Goal: Check status: Check status

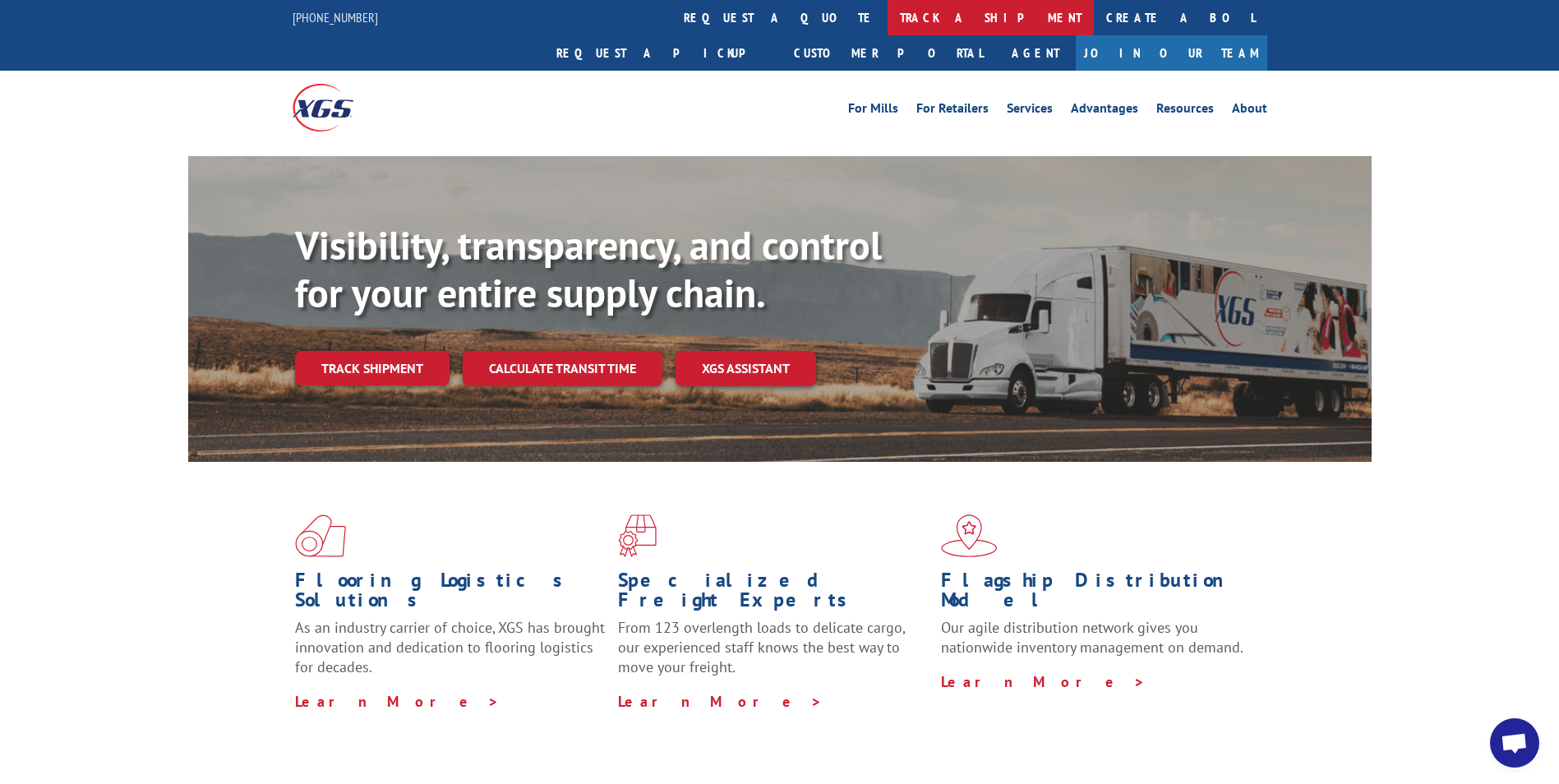
click at [888, 22] on link "track a shipment" at bounding box center [991, 17] width 206 height 35
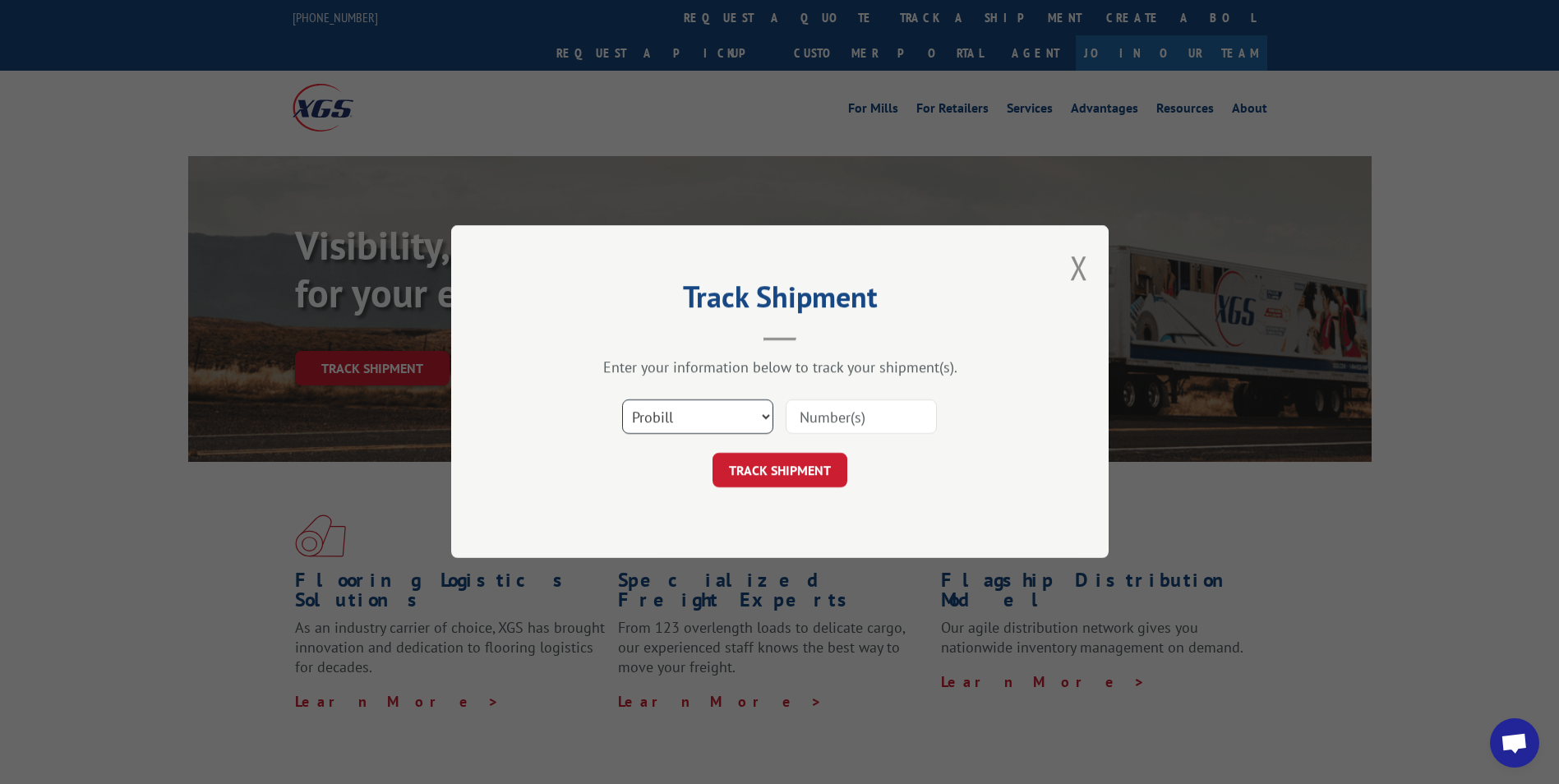
click at [686, 421] on select "Select category... Probill BOL PO" at bounding box center [698, 417] width 151 height 35
select select "bol"
click at [623, 400] on select "Select category... Probill BOL PO" at bounding box center [698, 417] width 151 height 35
click at [851, 414] on input at bounding box center [862, 417] width 151 height 35
type input "3"
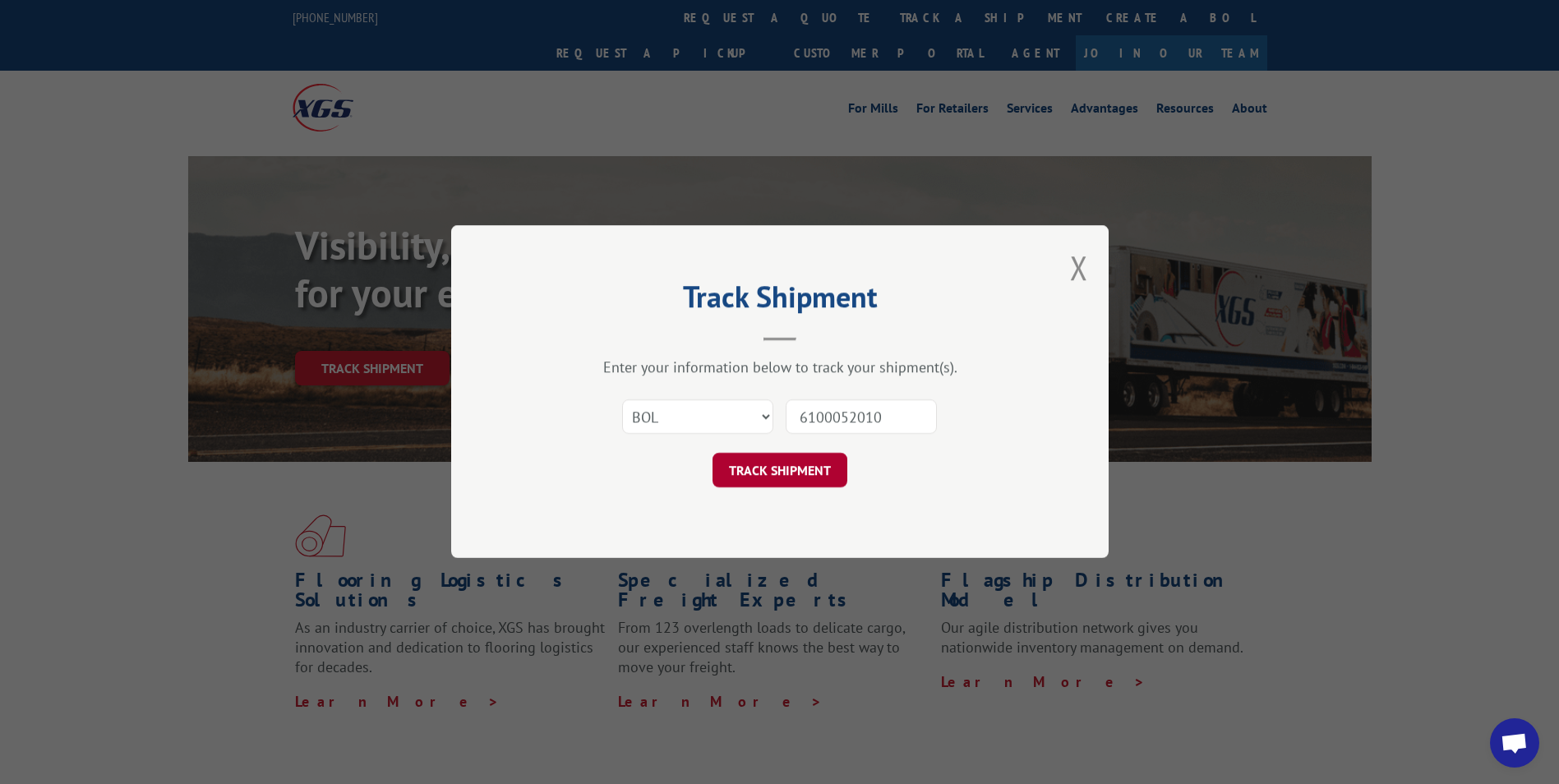
type input "6100052010"
click at [786, 471] on button "TRACK SHIPMENT" at bounding box center [780, 471] width 135 height 35
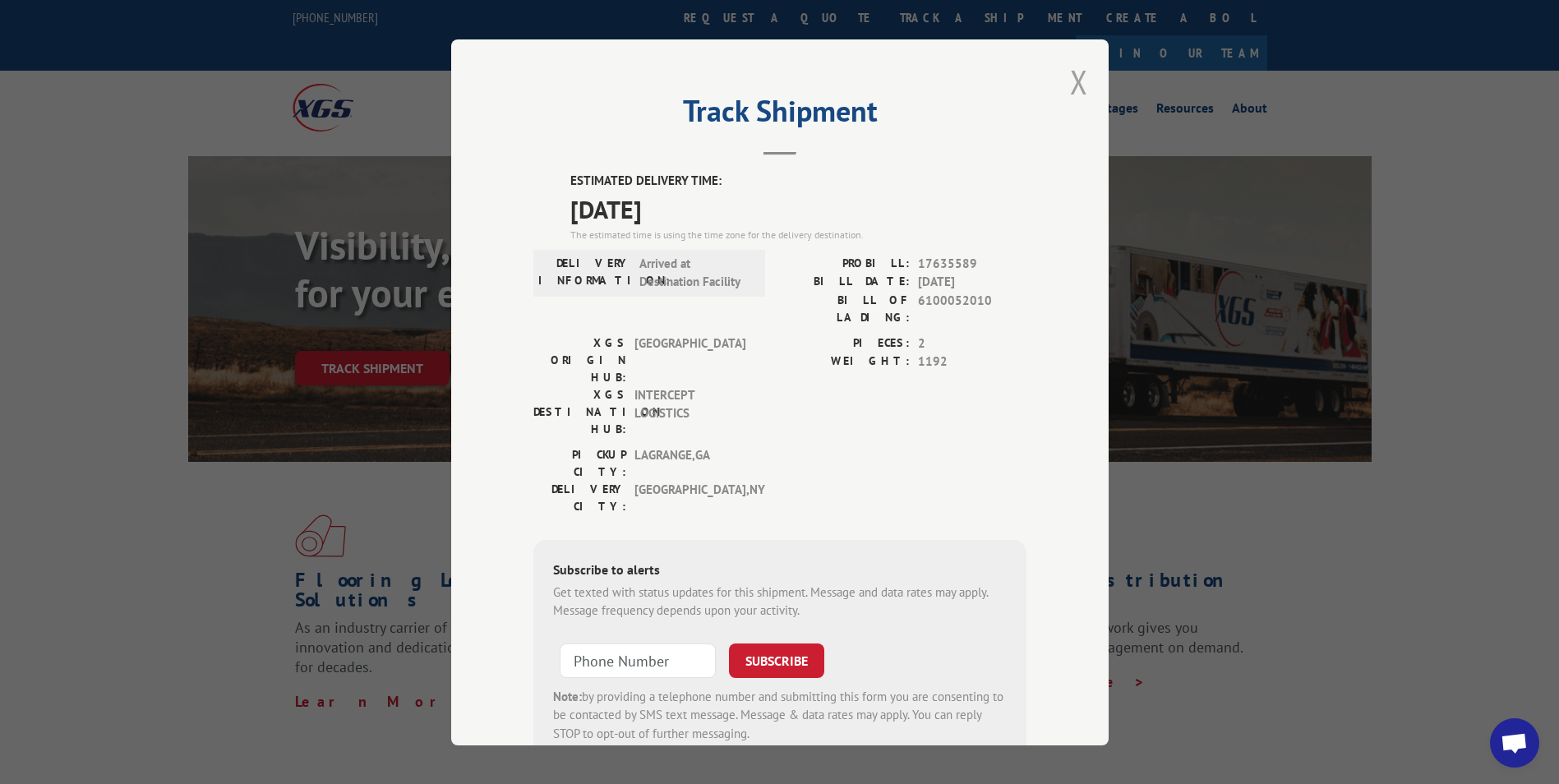
click at [1070, 84] on button "Close modal" at bounding box center [1079, 82] width 18 height 44
